Goal: Navigation & Orientation: Understand site structure

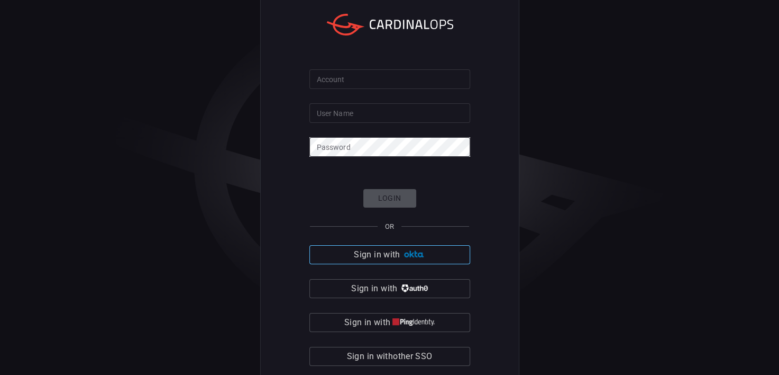
click at [369, 259] on span "Sign in with" at bounding box center [377, 254] width 46 height 15
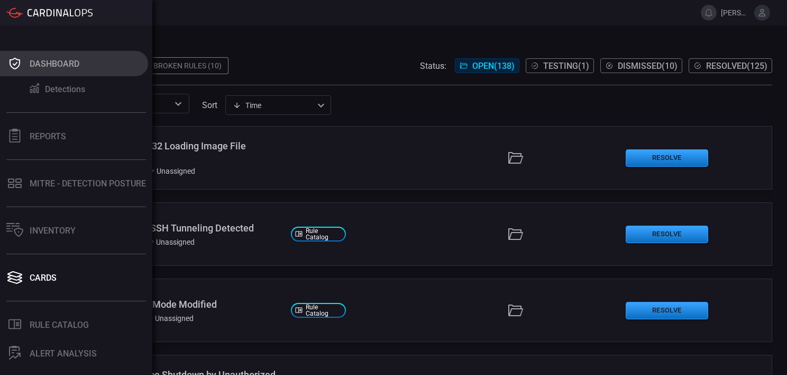
click at [44, 68] on div "Dashboard" at bounding box center [55, 64] width 50 height 10
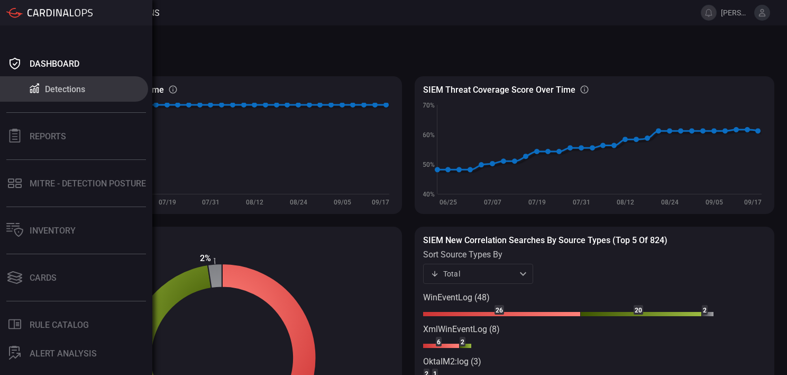
click at [60, 90] on div "Detections" at bounding box center [65, 89] width 40 height 10
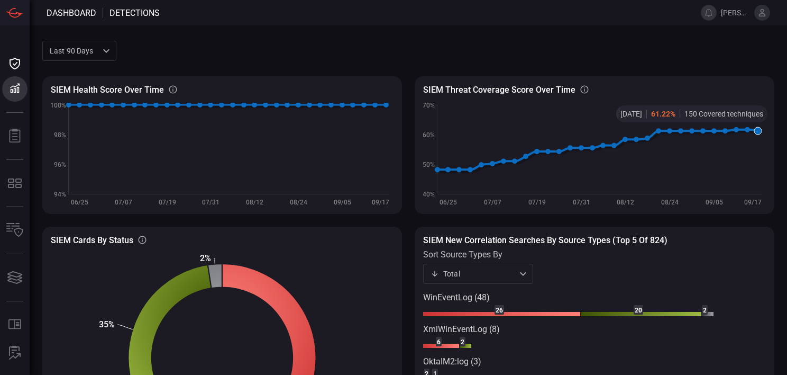
click at [758, 130] on icon at bounding box center [598, 150] width 321 height 40
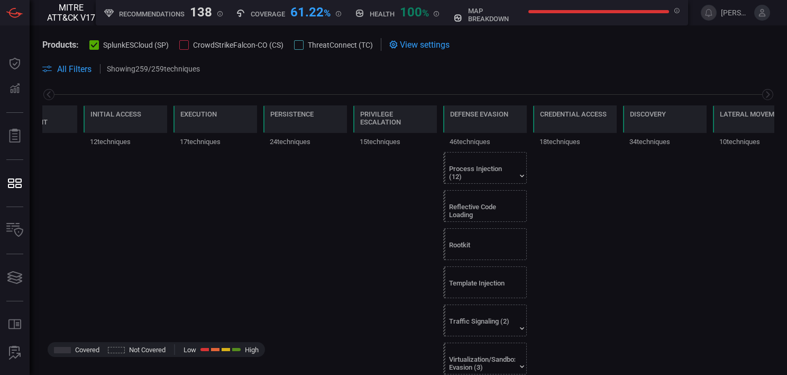
scroll to position [1551, 0]
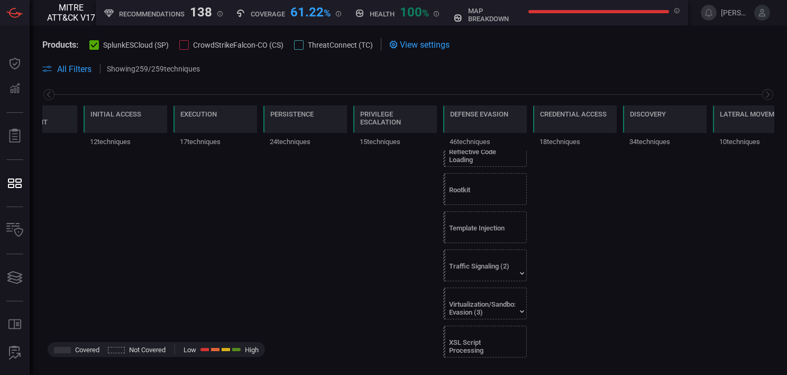
click at [188, 46] on div at bounding box center [184, 45] width 10 height 10
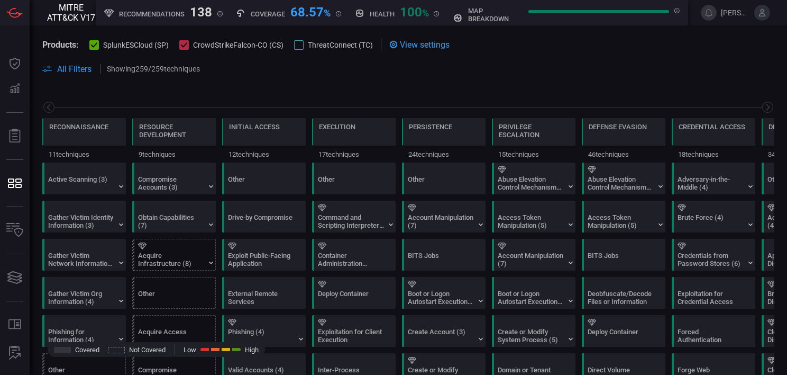
scroll to position [0, 139]
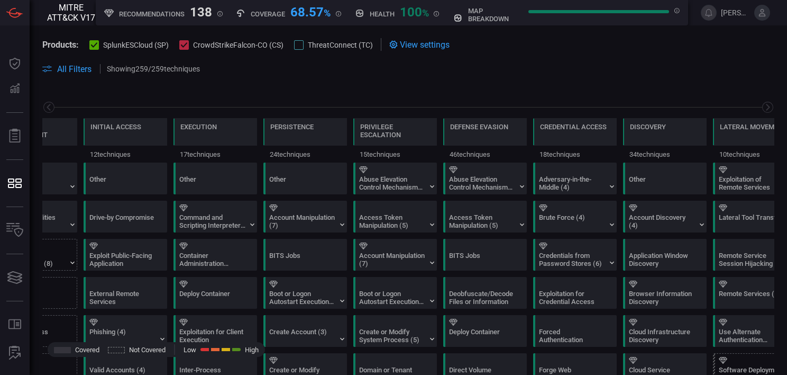
click at [296, 42] on div at bounding box center [299, 45] width 10 height 10
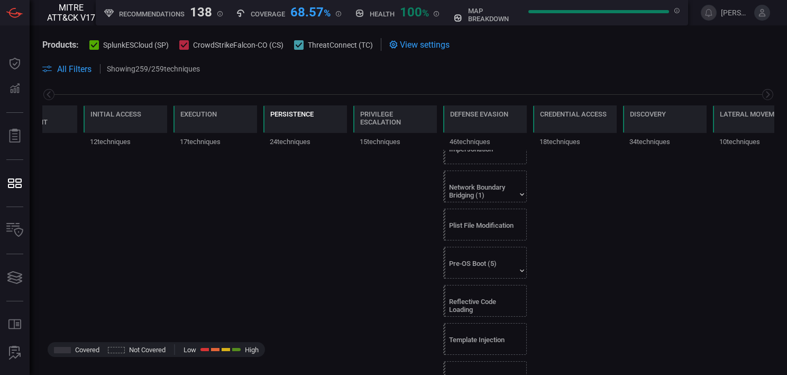
scroll to position [1551, 0]
